Goal: Task Accomplishment & Management: Manage account settings

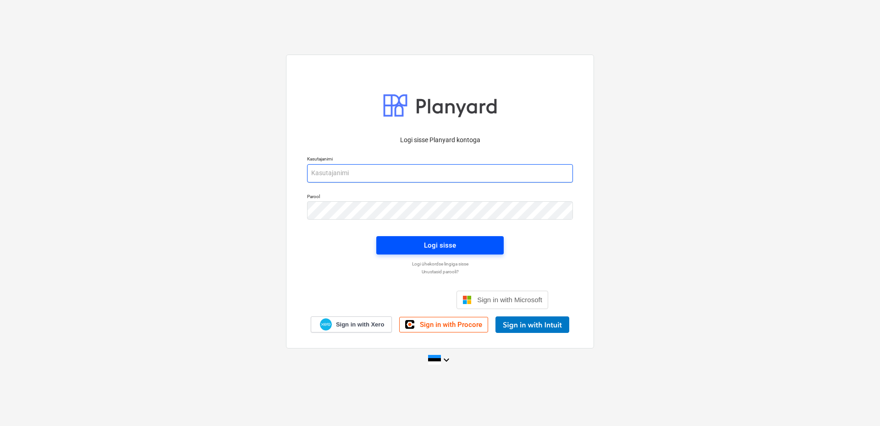
type input "aare@grandehitus.ee"
click at [451, 245] on div "Logi sisse" at bounding box center [440, 245] width 32 height 12
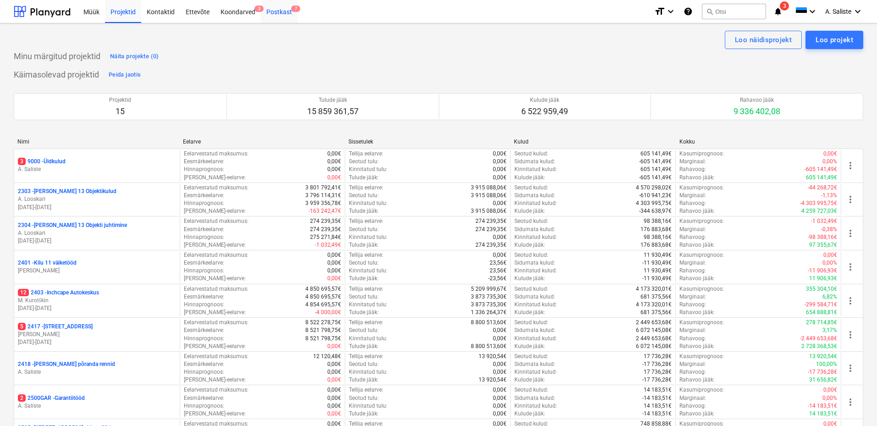
click at [279, 11] on div "Postkast 7" at bounding box center [279, 11] width 37 height 23
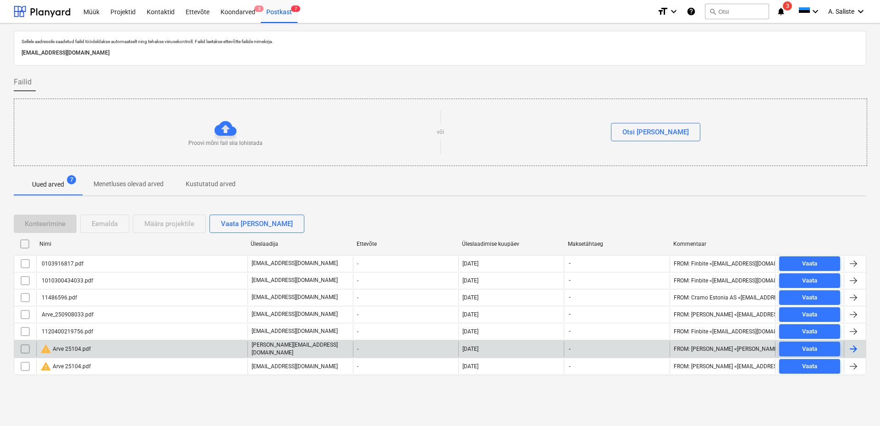
click at [88, 347] on div "warning Arve 25104.pdf" at bounding box center [65, 348] width 50 height 11
click at [66, 351] on div "warning Arve 25104.pdf" at bounding box center [65, 348] width 50 height 11
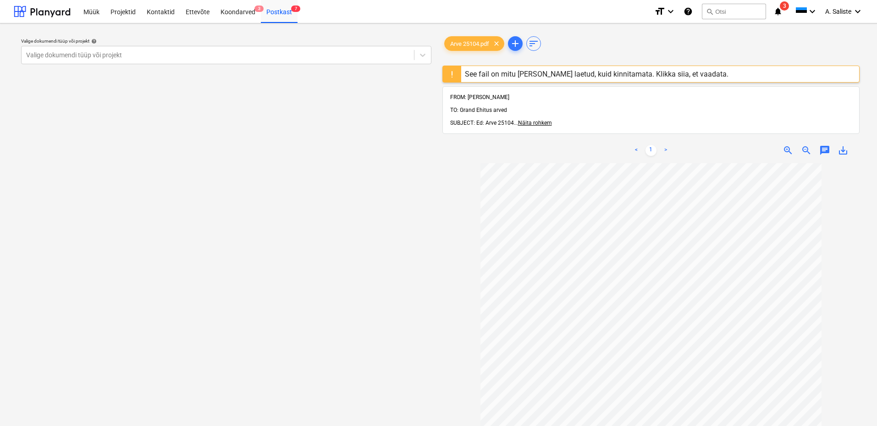
click at [546, 70] on div "See fail on mitu korda üles laetud, kuid kinnitamata. Klikka siia, et vaadata." at bounding box center [597, 74] width 264 height 9
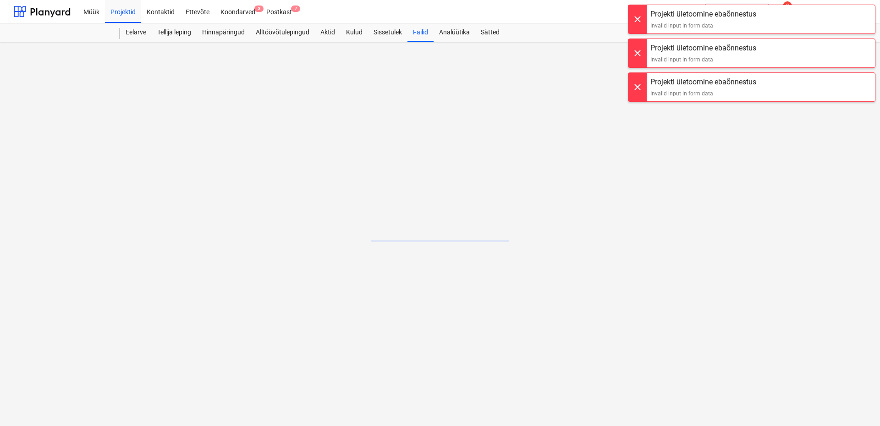
click at [636, 22] on div at bounding box center [638, 19] width 18 height 28
click at [638, 21] on div at bounding box center [638, 19] width 18 height 28
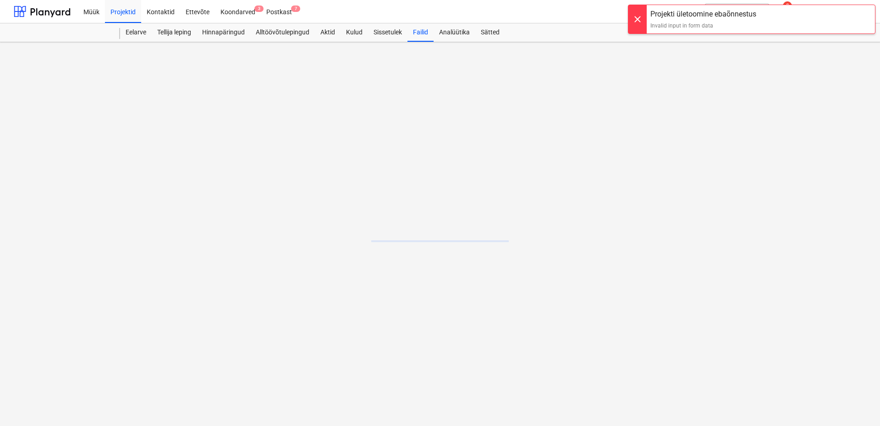
click at [637, 22] on div at bounding box center [638, 19] width 18 height 28
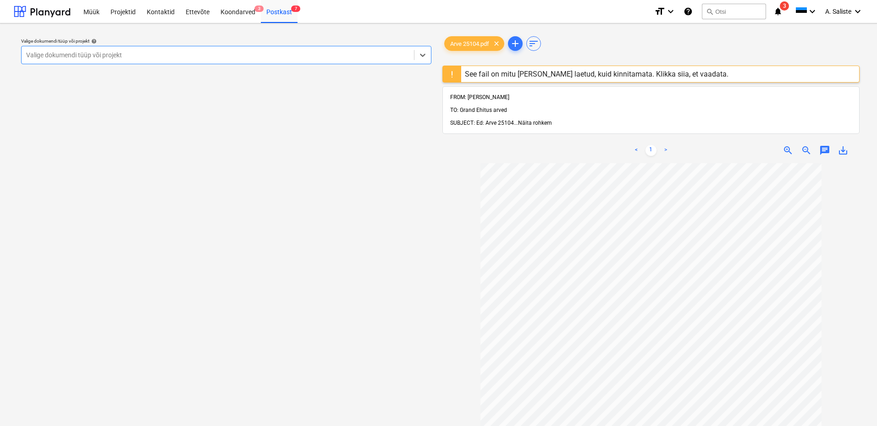
click at [529, 120] on span "Näita rohkem" at bounding box center [535, 123] width 34 height 6
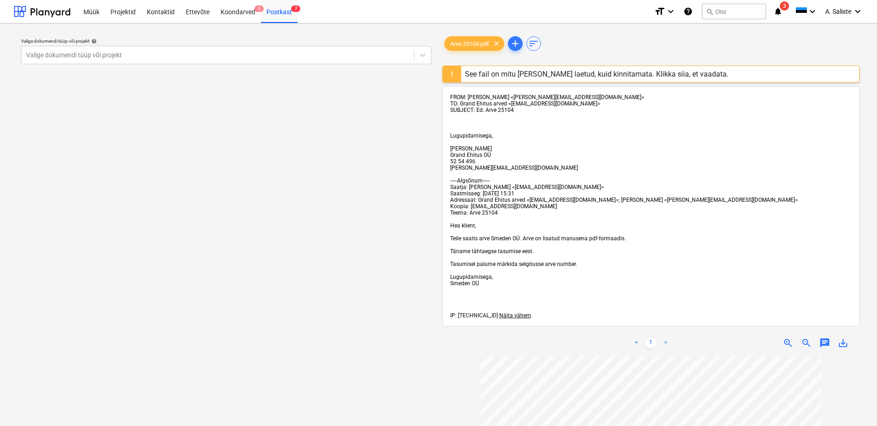
click at [535, 70] on div "See fail on mitu korda üles laetud, kuid kinnitamata. Klikka siia, et vaadata." at bounding box center [597, 74] width 264 height 9
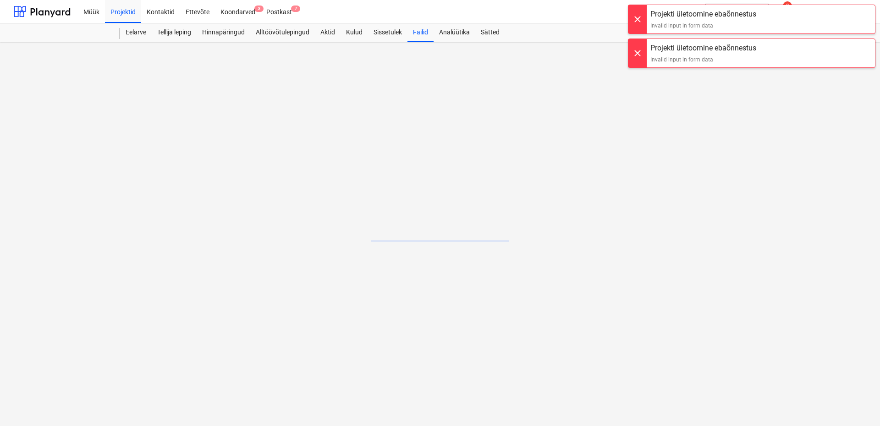
click at [640, 18] on div at bounding box center [638, 19] width 18 height 28
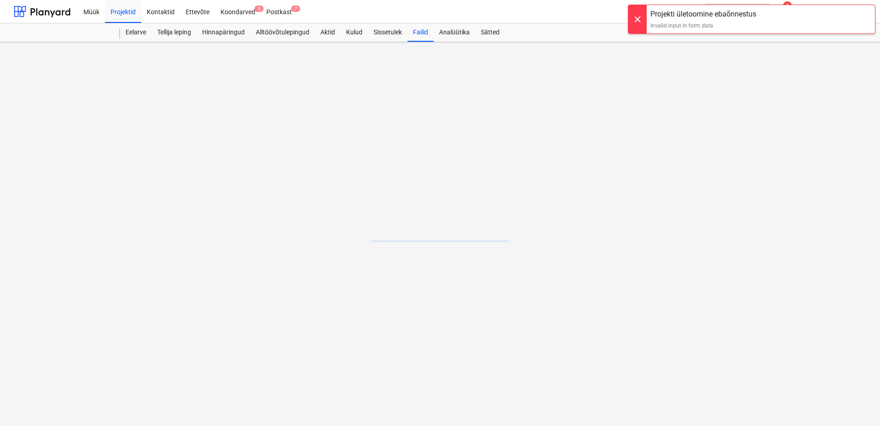
click at [636, 20] on div at bounding box center [638, 19] width 18 height 28
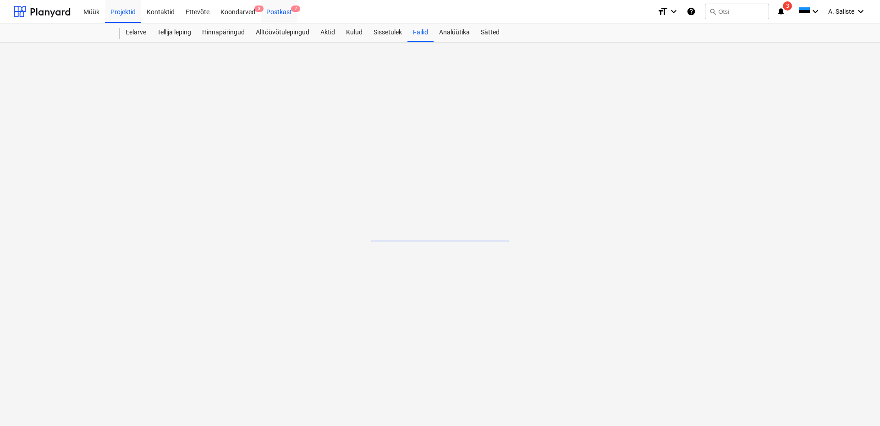
click at [280, 9] on div "Postkast 7" at bounding box center [279, 11] width 37 height 23
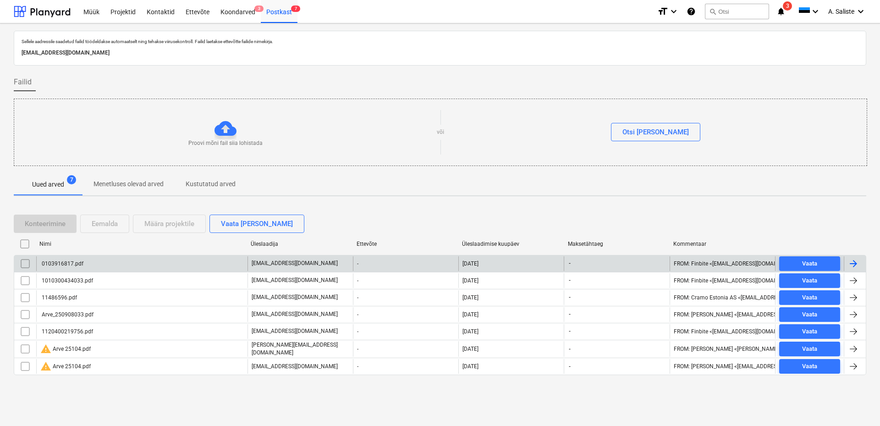
click at [74, 266] on div "0103916817.pdf" at bounding box center [61, 263] width 43 height 6
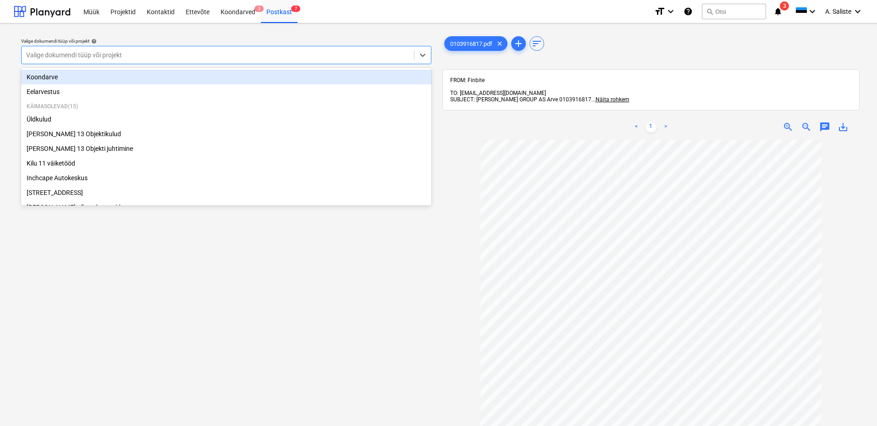
click at [110, 55] on div at bounding box center [217, 54] width 383 height 9
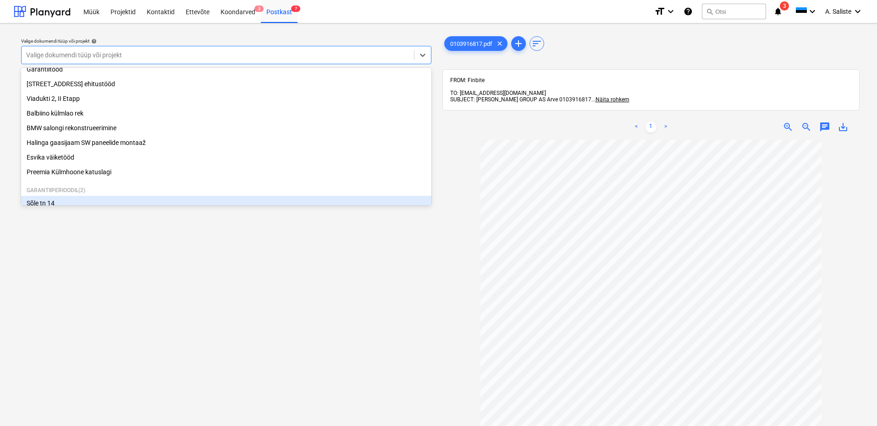
scroll to position [187, 0]
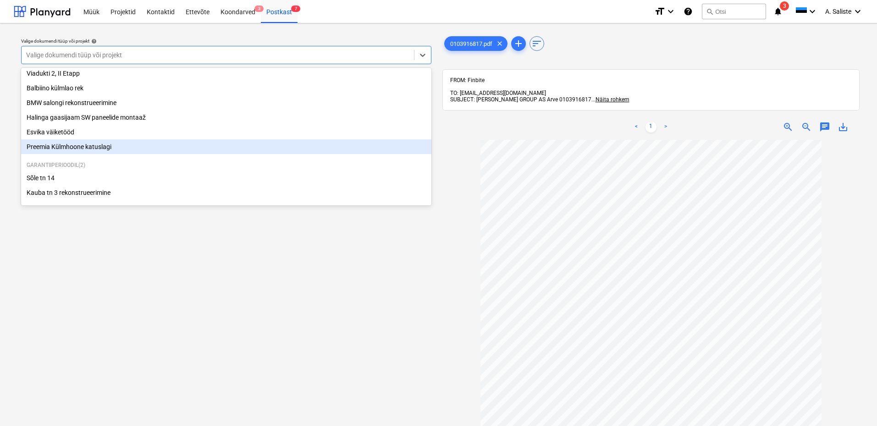
click at [104, 145] on div "Preemia Külmhoone katuslagi" at bounding box center [226, 146] width 410 height 15
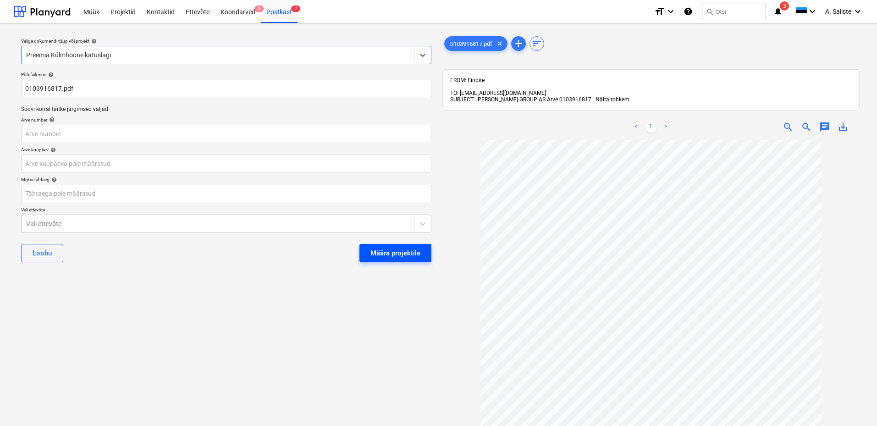
click at [419, 252] on div "Määra projektile" at bounding box center [395, 253] width 50 height 12
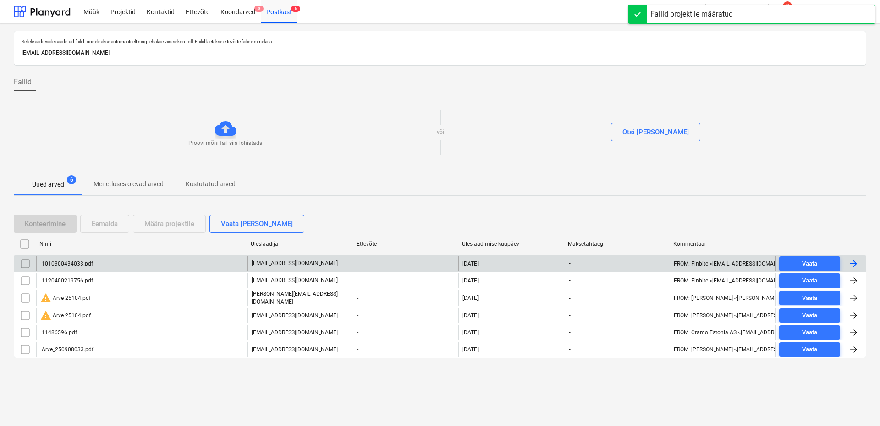
click at [89, 261] on div "1010300434033.pdf" at bounding box center [66, 263] width 53 height 6
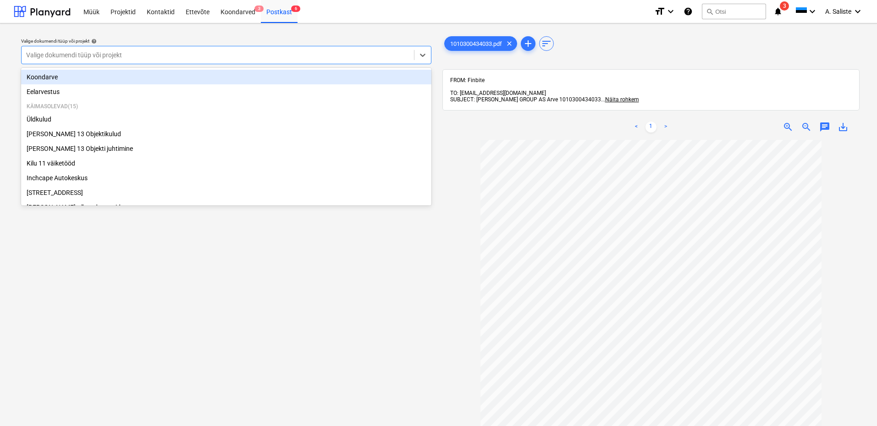
drag, startPoint x: 302, startPoint y: 54, endPoint x: 162, endPoint y: 102, distance: 148.3
click at [301, 55] on div at bounding box center [217, 54] width 383 height 9
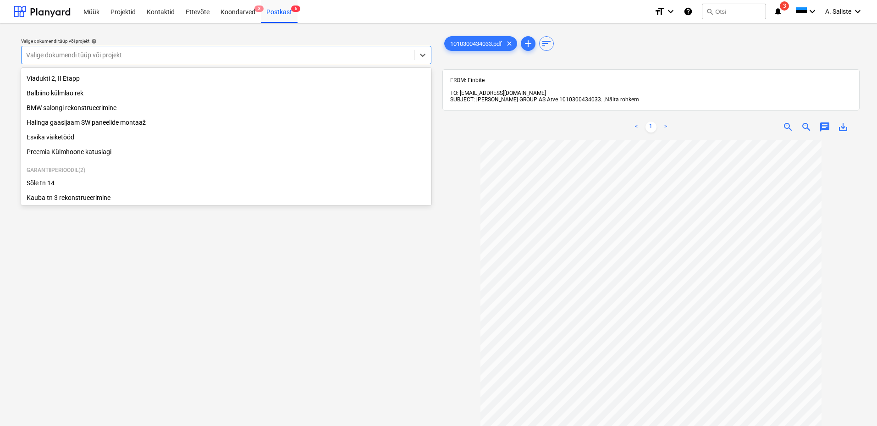
scroll to position [187, 0]
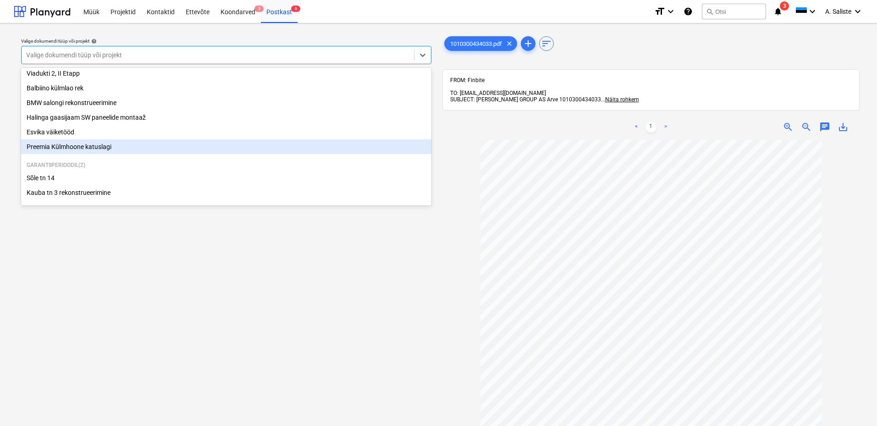
click at [88, 144] on div "Preemia Külmhoone katuslagi" at bounding box center [226, 146] width 410 height 15
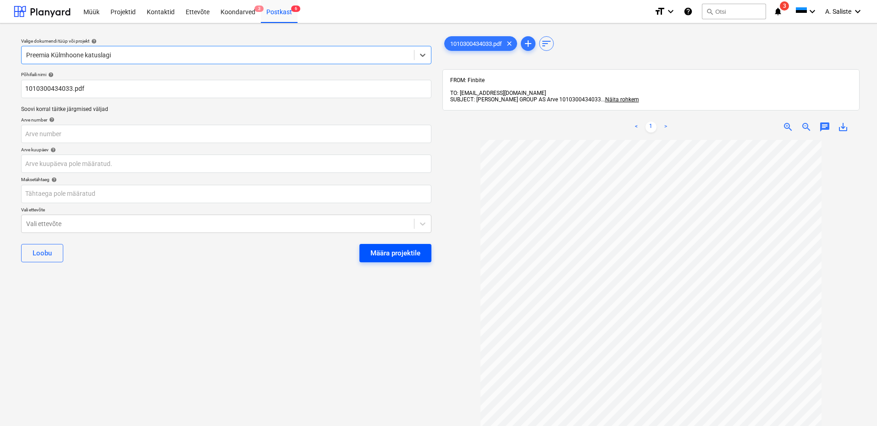
click at [389, 253] on div "Määra projektile" at bounding box center [395, 253] width 50 height 12
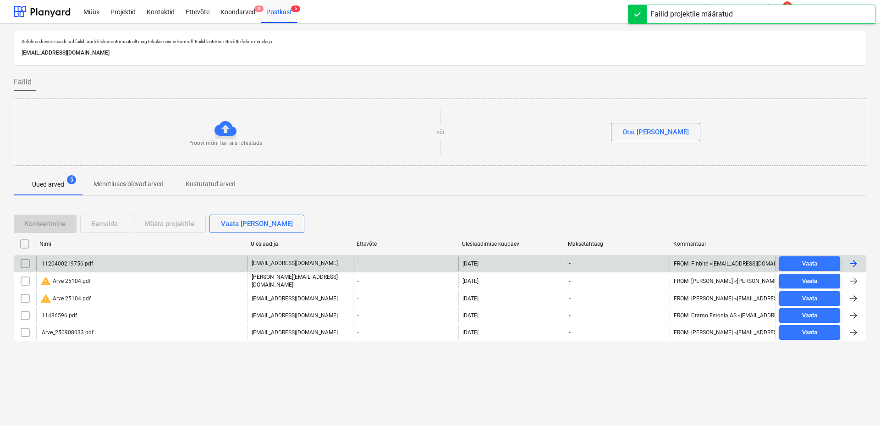
click at [150, 264] on div "1120400219756.pdf" at bounding box center [141, 263] width 211 height 15
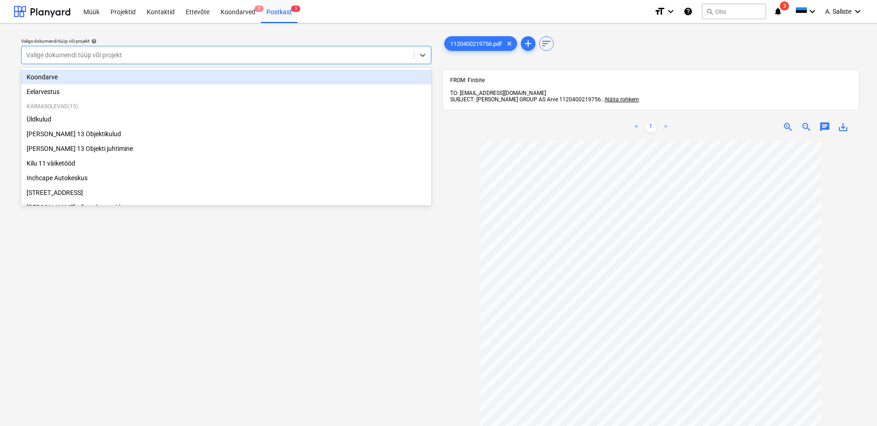
drag, startPoint x: 318, startPoint y: 53, endPoint x: 239, endPoint y: 67, distance: 80.6
click at [317, 53] on div at bounding box center [217, 54] width 383 height 9
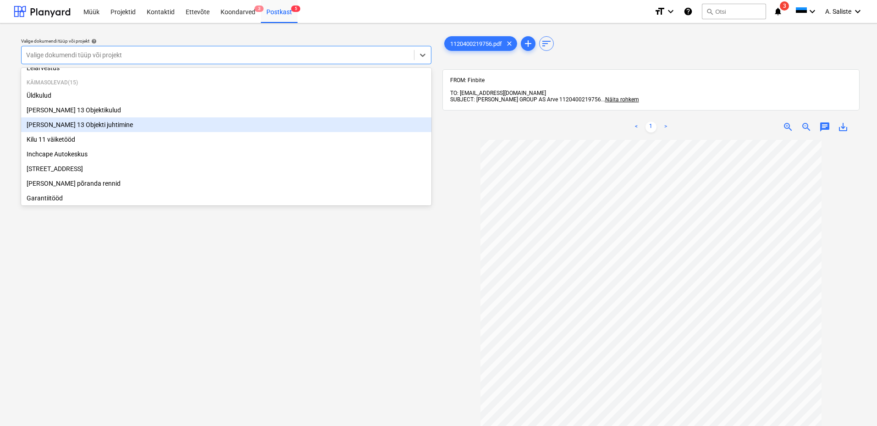
scroll to position [46, 0]
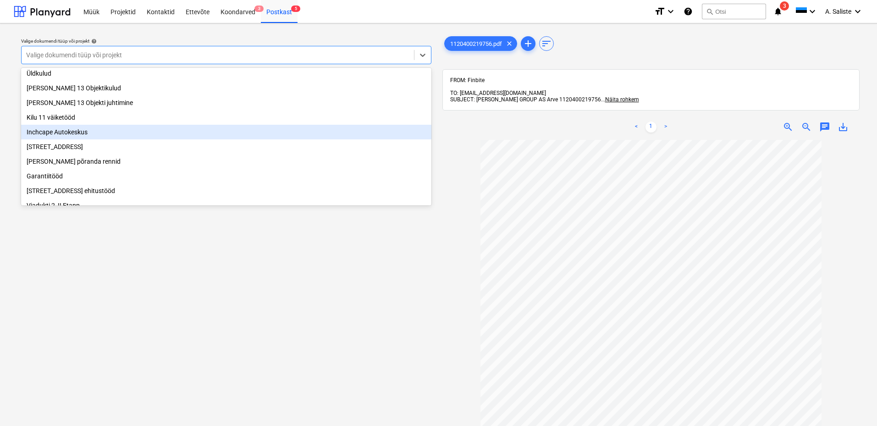
click at [117, 138] on div "Inchcape Autokeskus" at bounding box center [226, 132] width 410 height 15
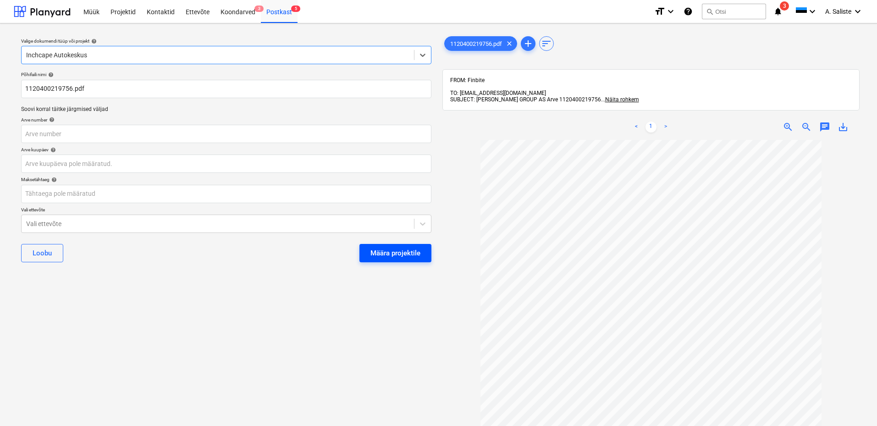
click at [387, 248] on div "Määra projektile" at bounding box center [395, 253] width 50 height 12
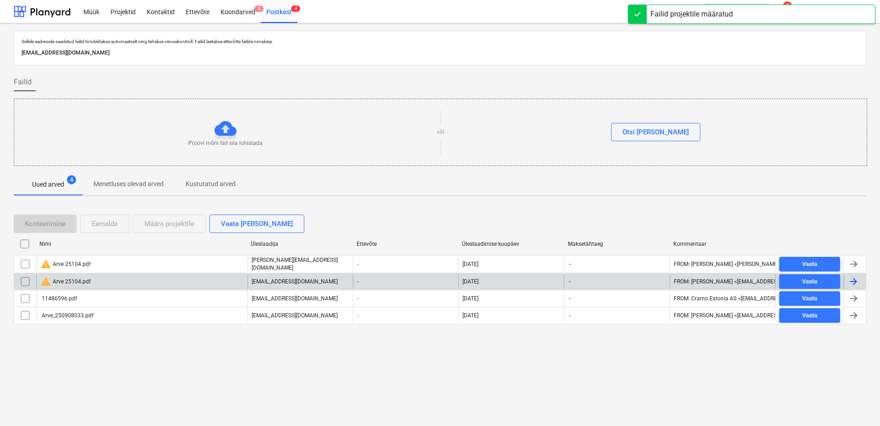
click at [123, 280] on div "warning Arve 25104.pdf" at bounding box center [141, 281] width 211 height 15
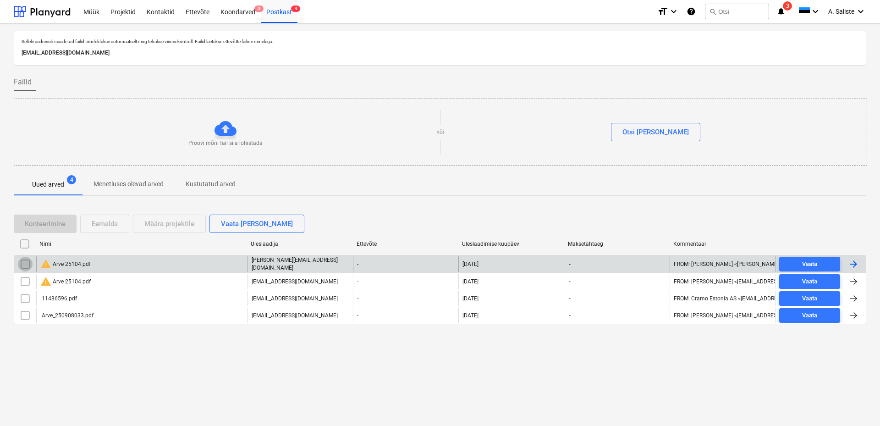
click at [27, 264] on input "checkbox" at bounding box center [25, 264] width 15 height 15
click at [102, 221] on div "Eemalda" at bounding box center [105, 224] width 26 height 12
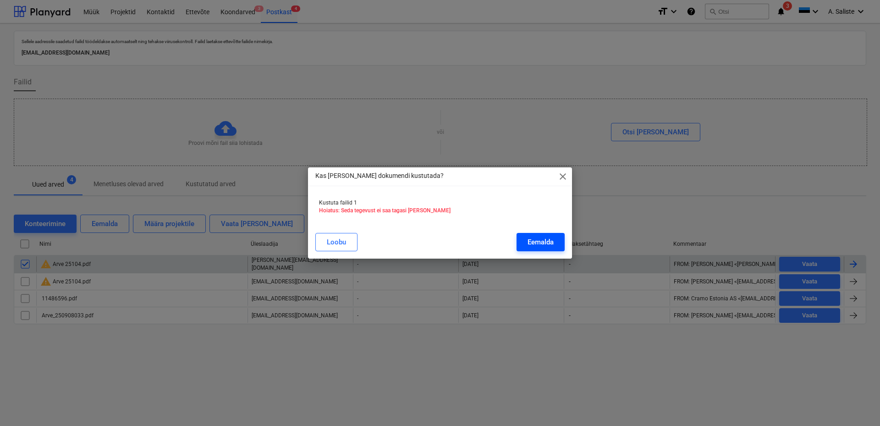
click at [530, 240] on div "Eemalda" at bounding box center [541, 242] width 26 height 12
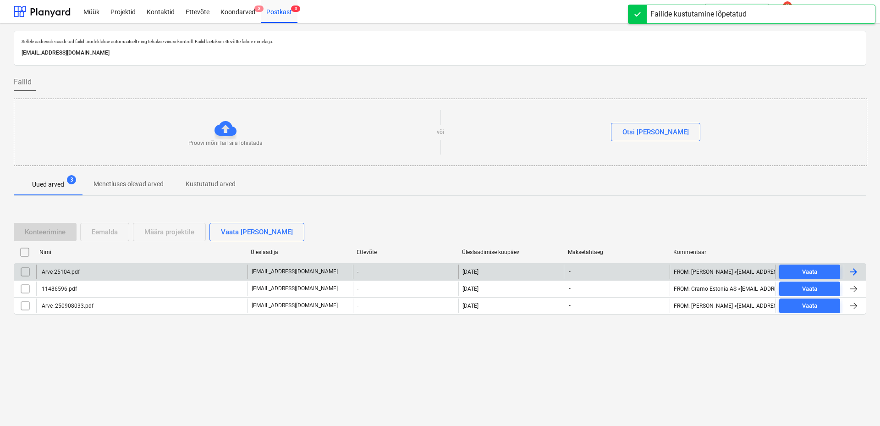
click at [100, 271] on div "Arve 25104.pdf" at bounding box center [141, 272] width 211 height 15
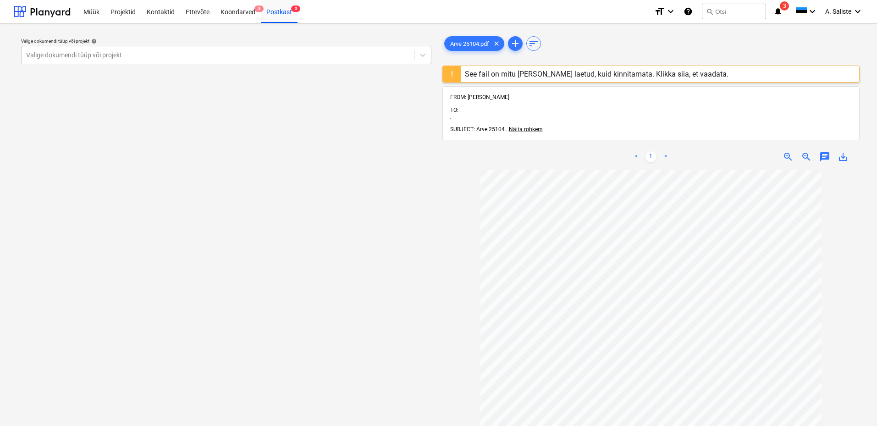
click at [545, 71] on div "See fail on mitu korda üles laetud, kuid kinnitamata. Klikka siia, et vaadata." at bounding box center [597, 74] width 264 height 9
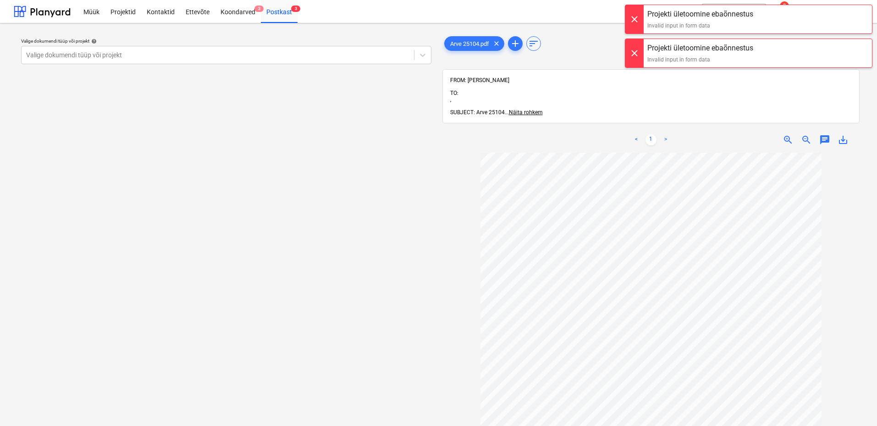
click at [635, 17] on div at bounding box center [634, 19] width 18 height 28
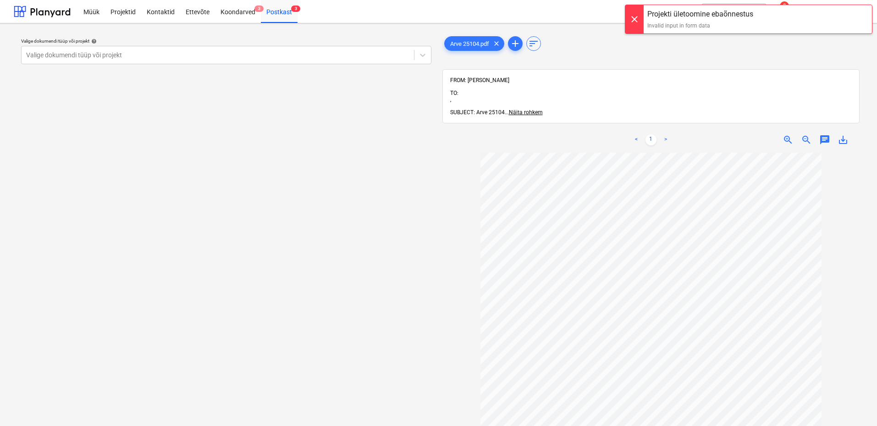
click at [635, 25] on div at bounding box center [634, 19] width 18 height 28
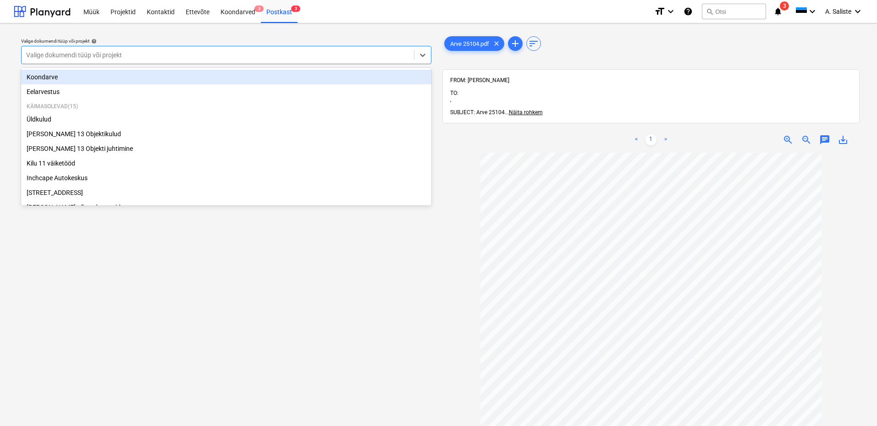
click at [101, 53] on div at bounding box center [217, 54] width 383 height 9
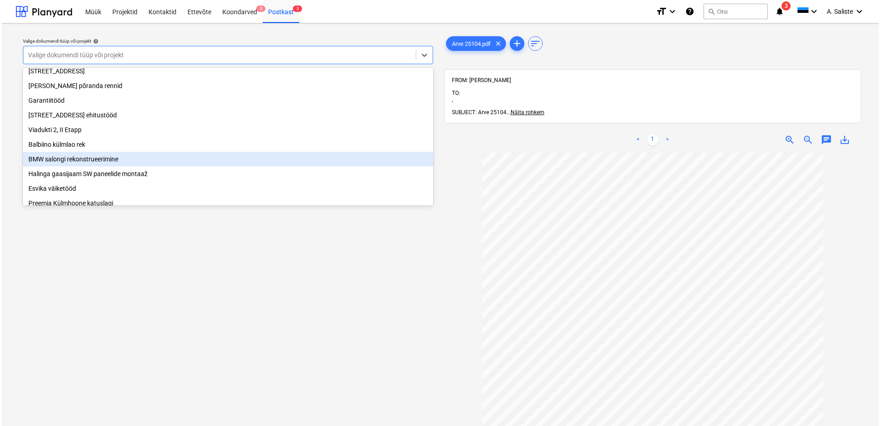
scroll to position [95, 0]
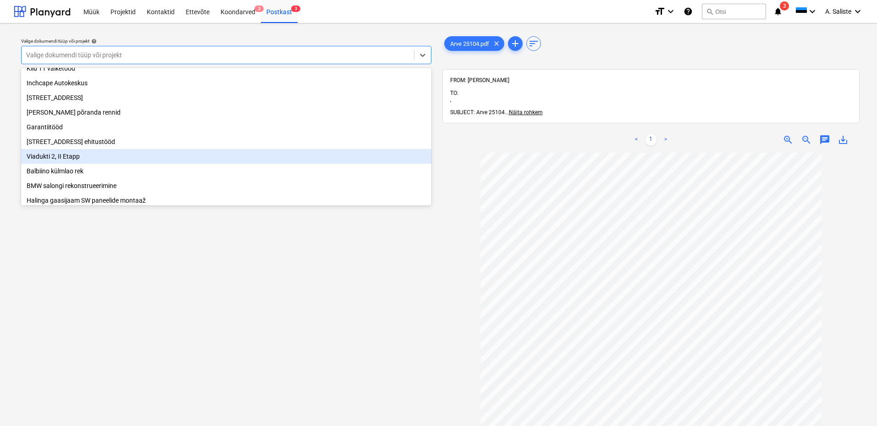
click at [68, 161] on div "Viadukti 2, II Etapp" at bounding box center [226, 156] width 410 height 15
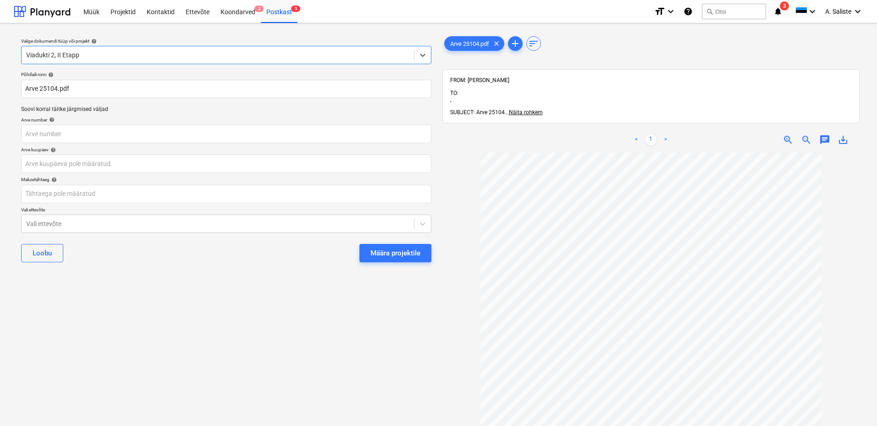
click at [405, 253] on div "Määra projektile" at bounding box center [395, 253] width 50 height 12
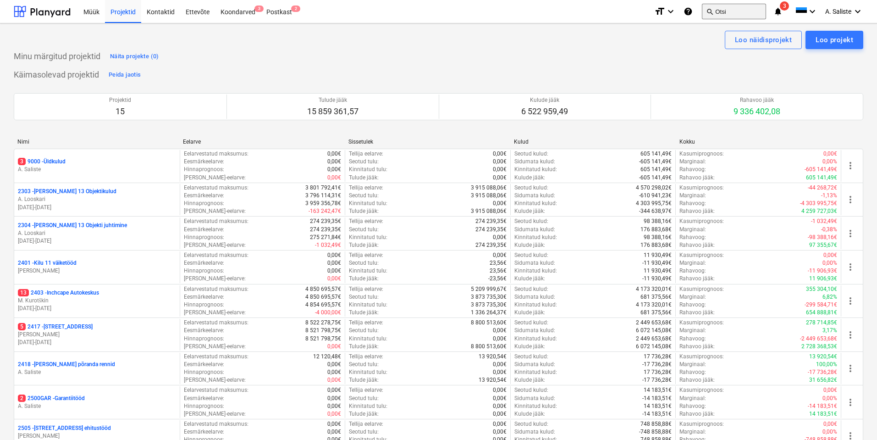
click at [730, 11] on button "search Otsi" at bounding box center [734, 12] width 64 height 16
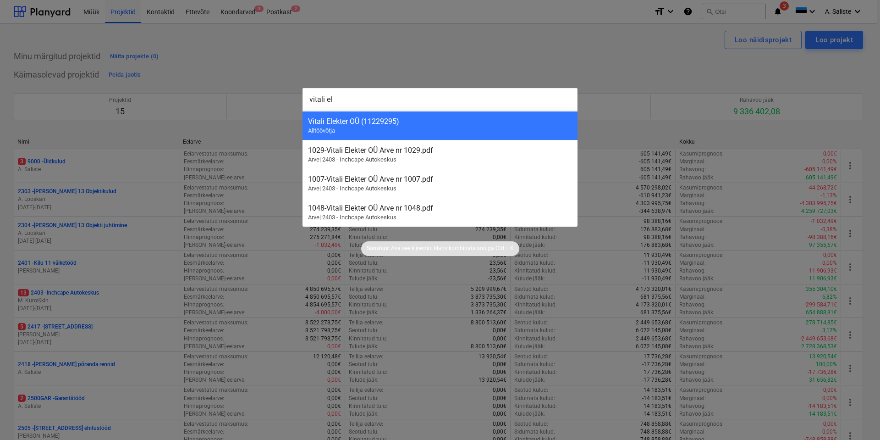
type input "vitali ele"
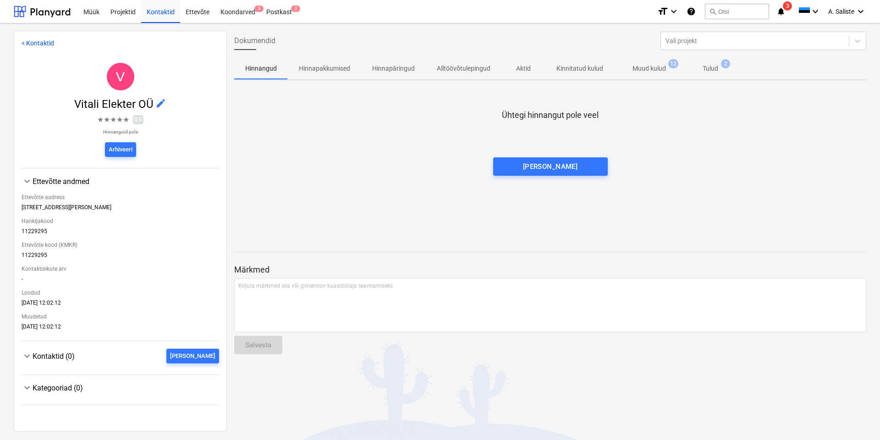
click at [646, 64] on p "Muud kulud" at bounding box center [649, 69] width 33 height 10
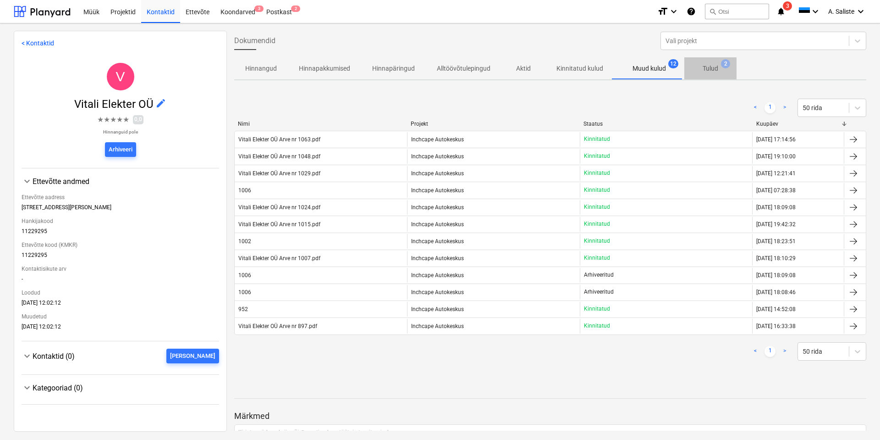
click at [713, 66] on p "Tulud" at bounding box center [711, 69] width 16 height 10
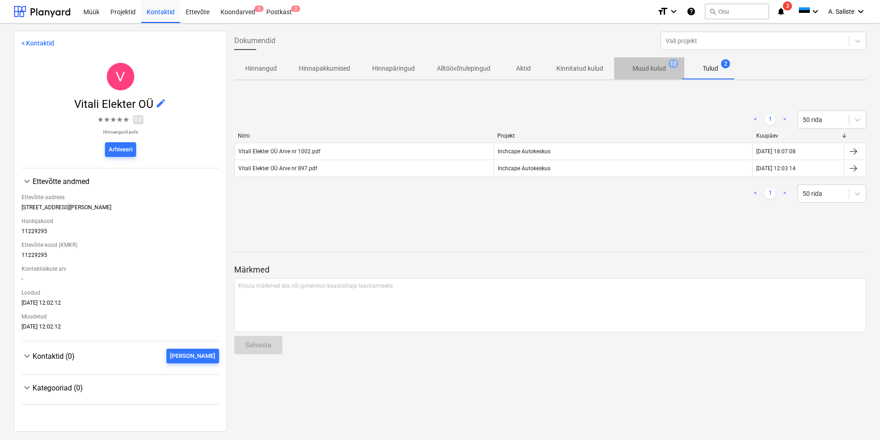
click at [652, 69] on p "Muud kulud" at bounding box center [649, 69] width 33 height 10
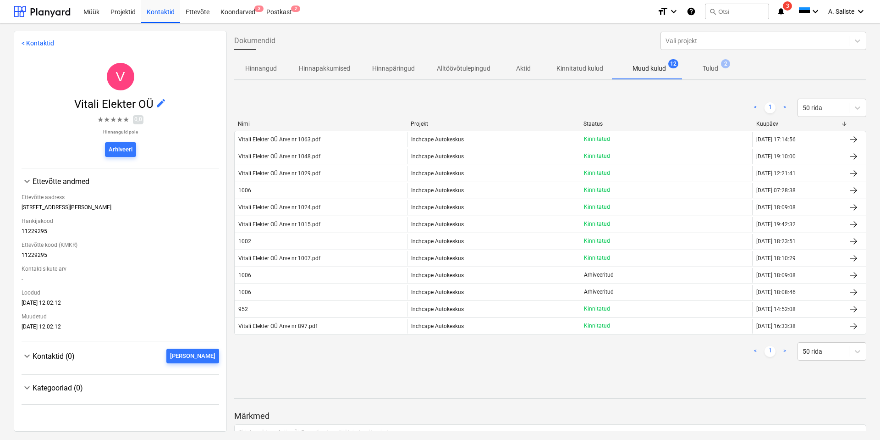
click at [713, 69] on p "Tulud" at bounding box center [711, 69] width 16 height 10
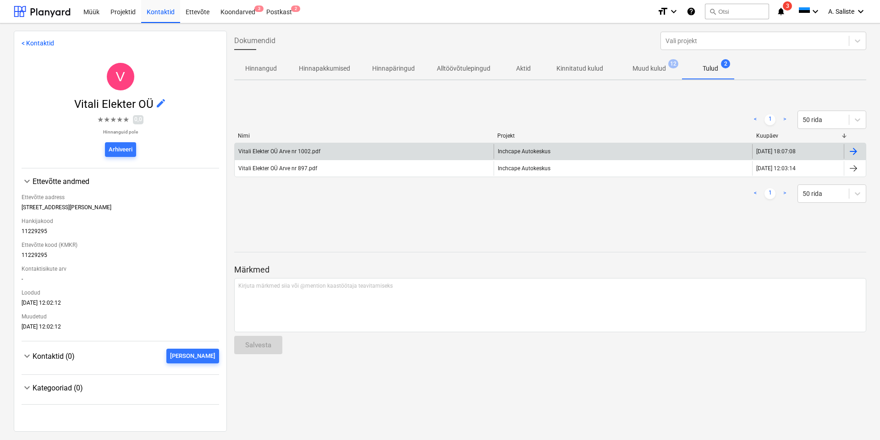
click at [372, 152] on div "Vitali Elekter OÜ Arve nr 1002.pdf" at bounding box center [364, 151] width 259 height 15
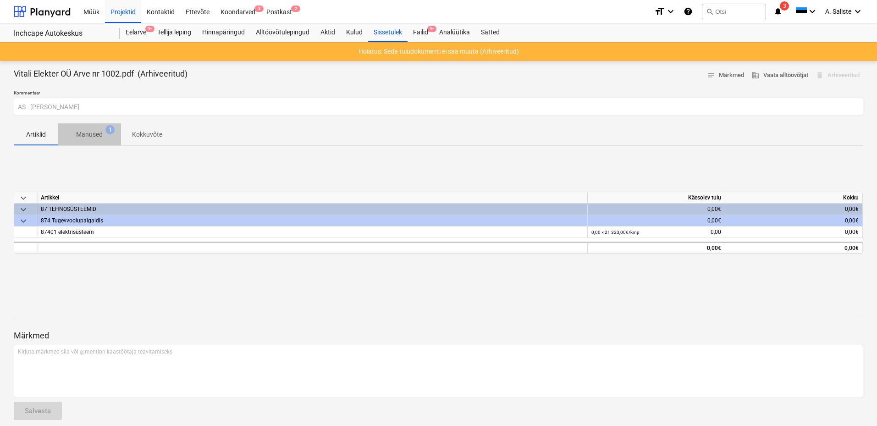
click at [83, 135] on p "Manused" at bounding box center [89, 135] width 27 height 10
